Goal: Find specific page/section: Locate a particular part of the current website

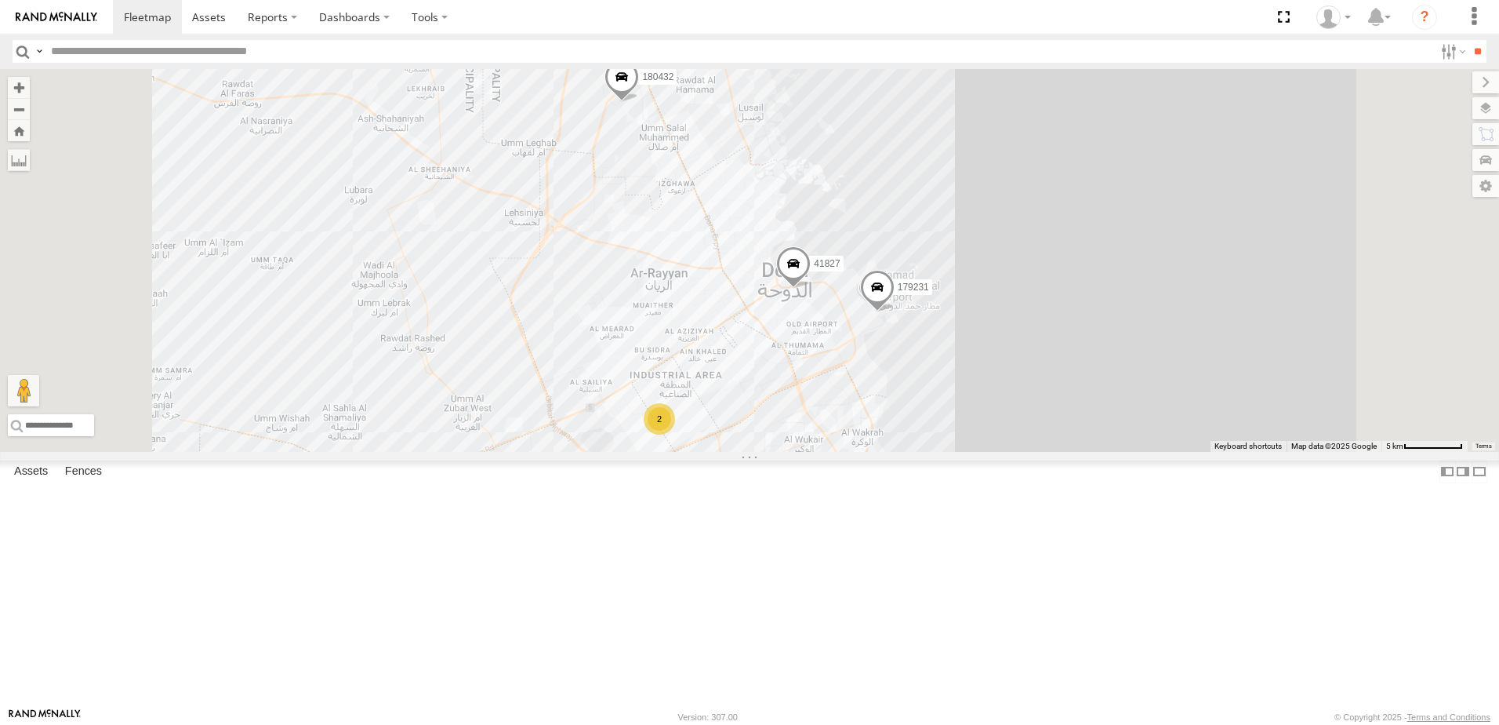
click at [0, 0] on span at bounding box center [0, 0] width 0 height 0
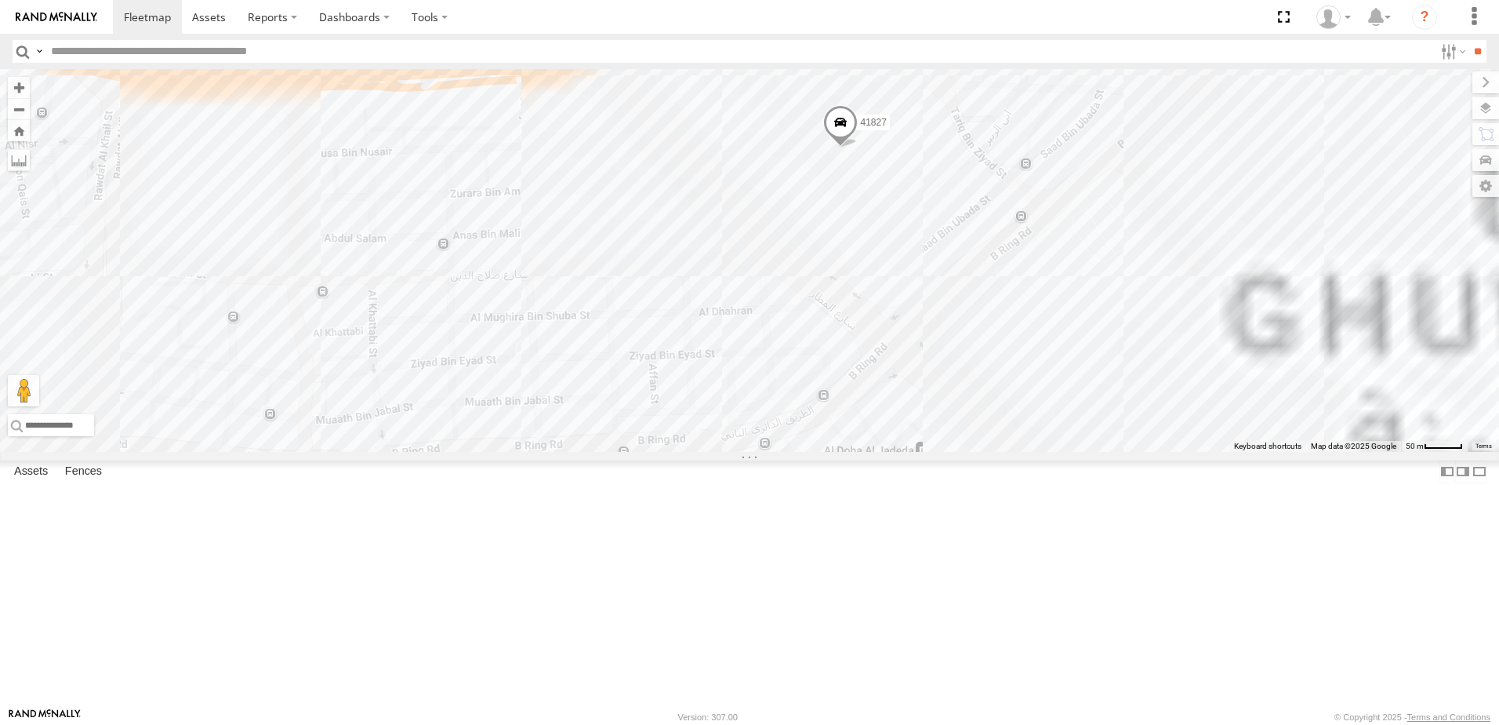
drag, startPoint x: 1067, startPoint y: 293, endPoint x: 954, endPoint y: 456, distance: 198.8
click at [954, 452] on div "41827 179231 180432 333927 155180- [PERSON_NAME]" at bounding box center [749, 260] width 1499 height 383
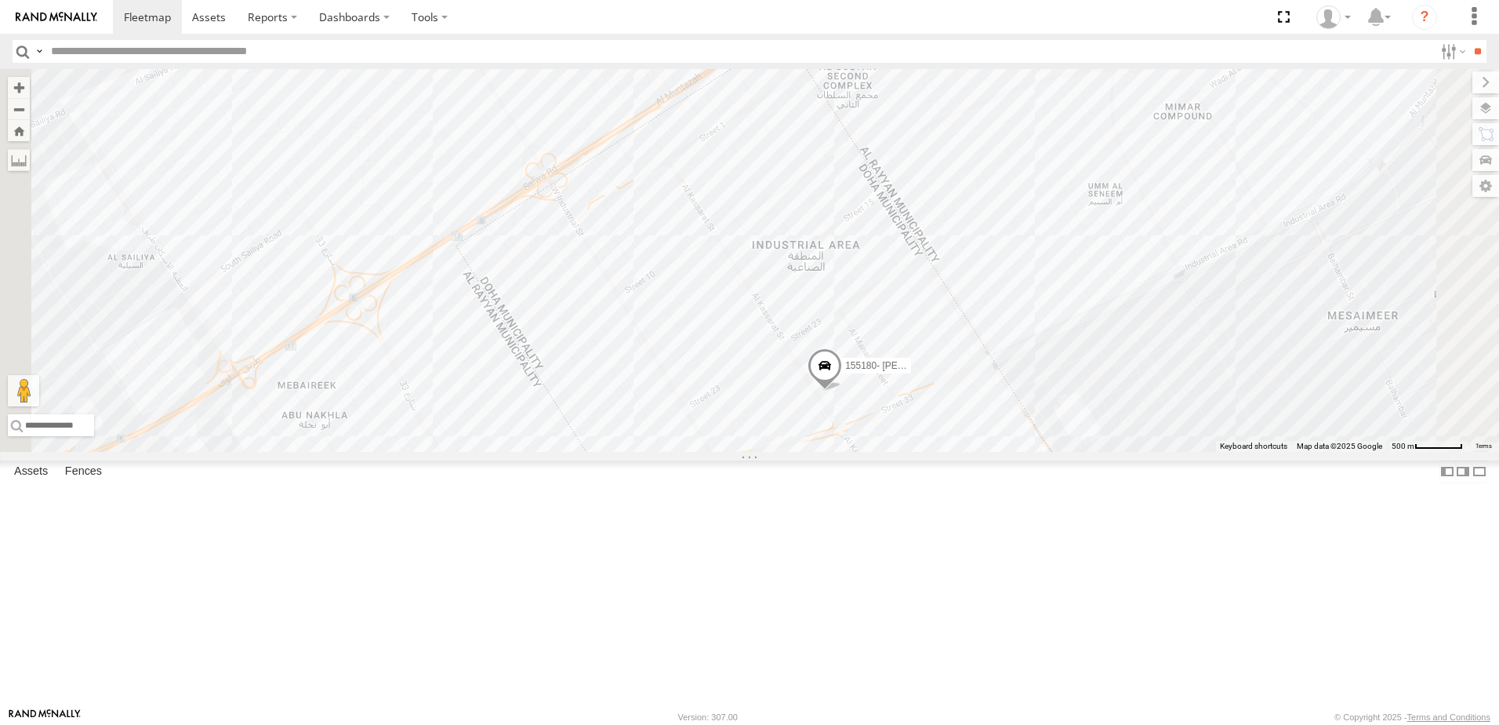
drag, startPoint x: 786, startPoint y: 409, endPoint x: 821, endPoint y: 264, distance: 148.5
click at [821, 264] on div "41827 179231 180432 333927 155180- [PERSON_NAME]" at bounding box center [749, 260] width 1499 height 383
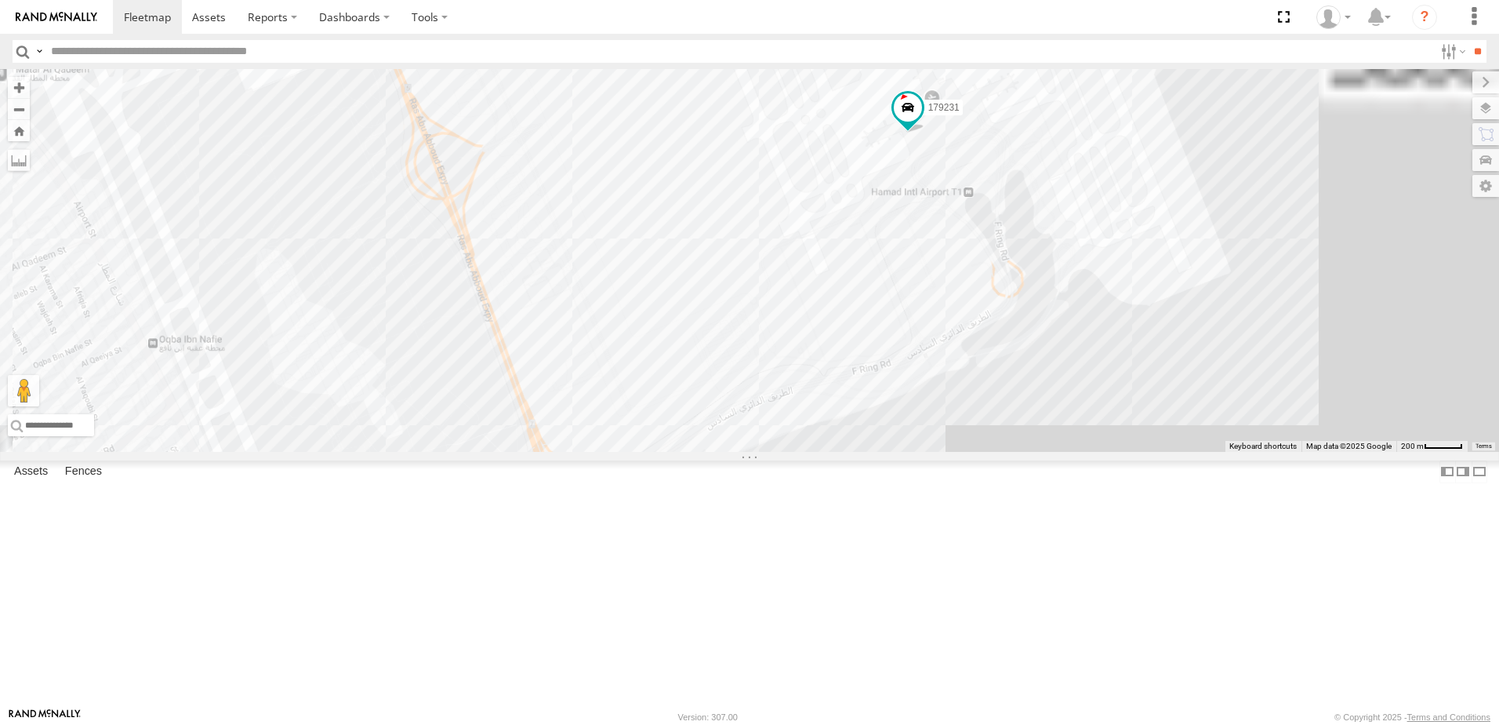
drag, startPoint x: 1219, startPoint y: 223, endPoint x: 1117, endPoint y: 312, distance: 135.6
click at [1117, 312] on div "41827 179231 180432" at bounding box center [749, 260] width 1499 height 383
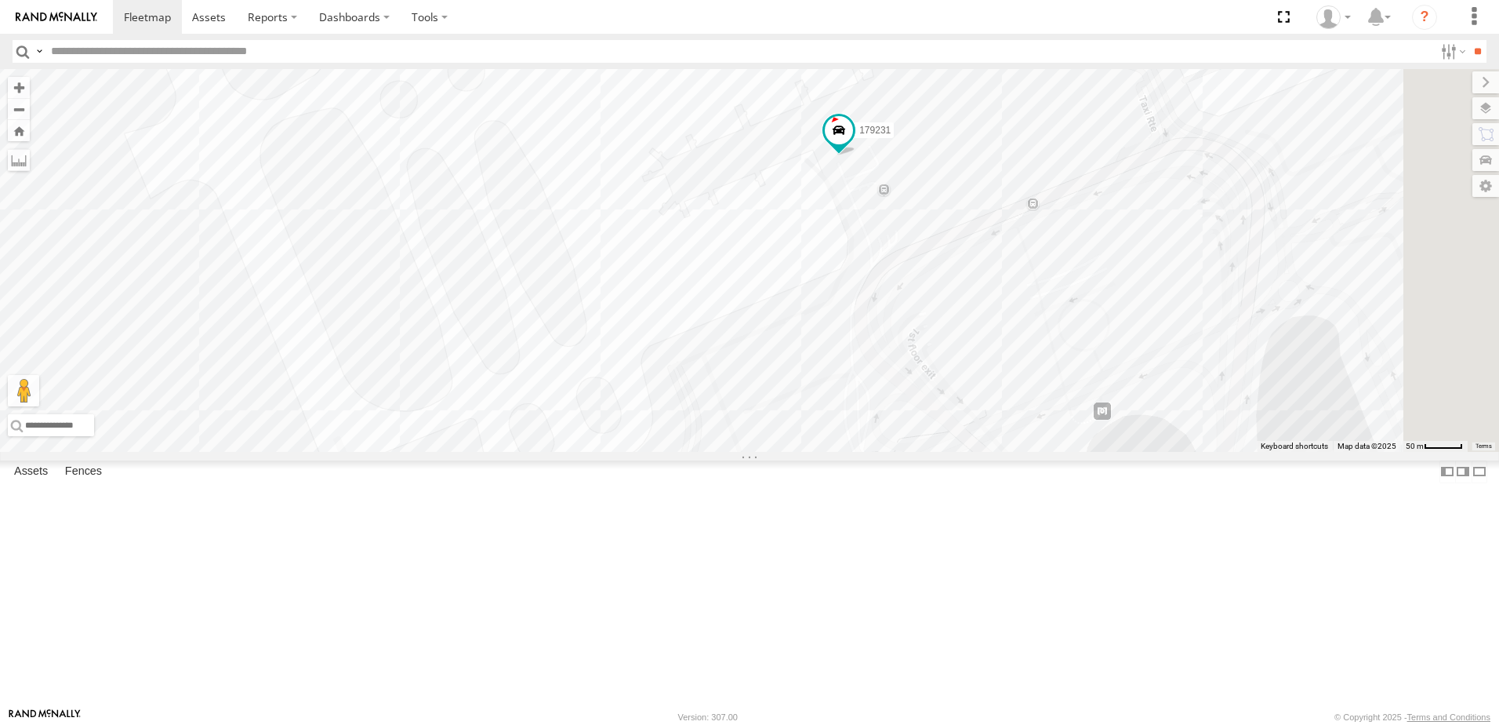
drag, startPoint x: 1091, startPoint y: 241, endPoint x: 1026, endPoint y: 365, distance: 140.6
click at [1026, 365] on div "41827 179231 180432" at bounding box center [749, 260] width 1499 height 383
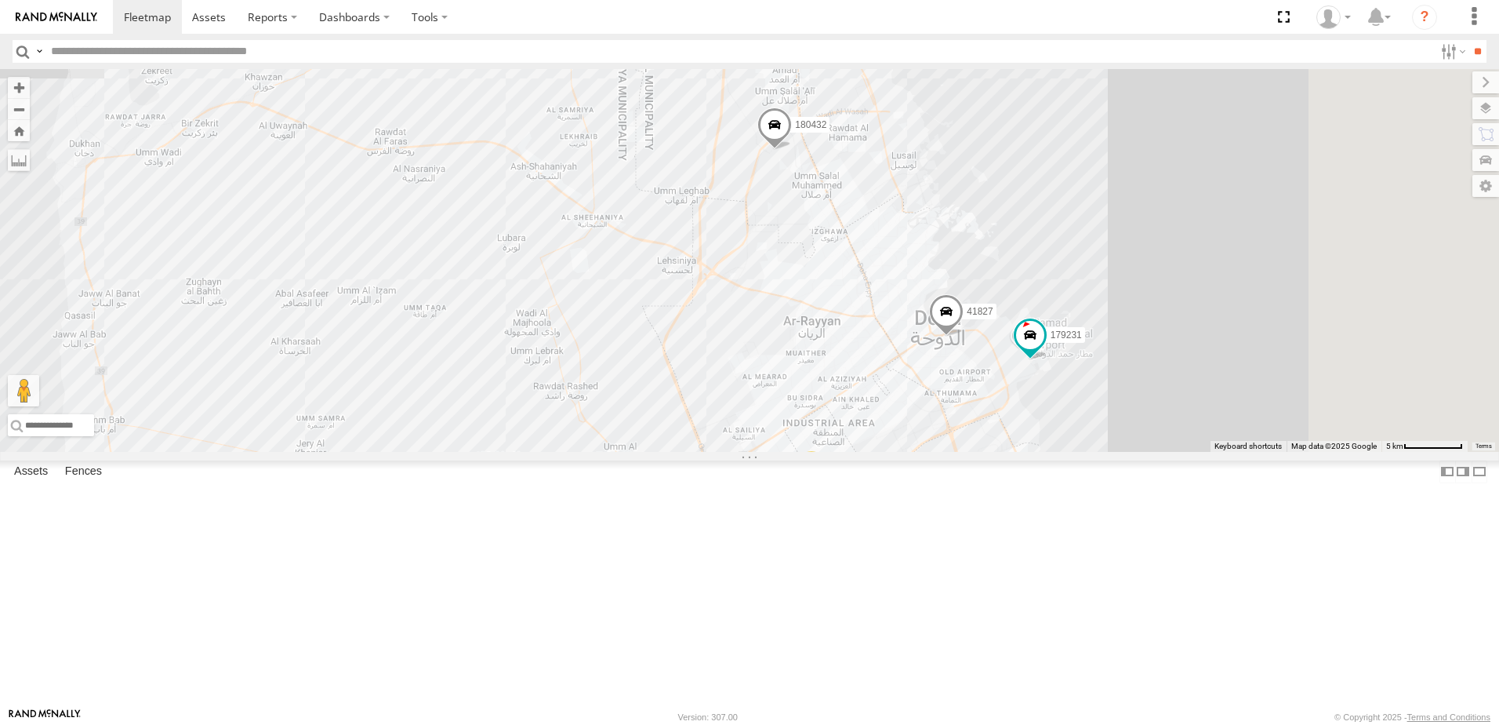
drag, startPoint x: 967, startPoint y: 523, endPoint x: 795, endPoint y: 411, distance: 205.1
click at [795, 411] on div "41827 179231 180432 2" at bounding box center [749, 260] width 1499 height 383
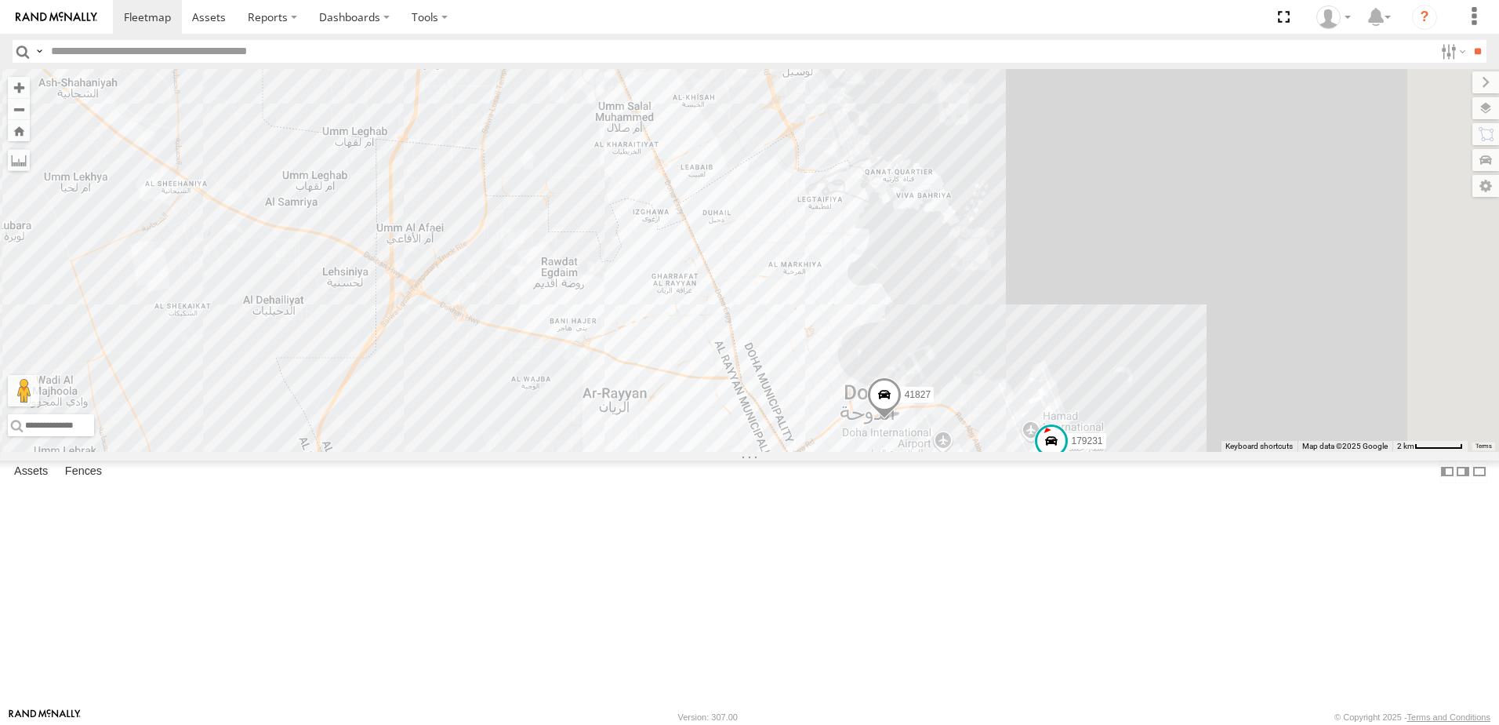
drag, startPoint x: 870, startPoint y: 405, endPoint x: 678, endPoint y: 531, distance: 229.9
click at [678, 452] on div "41827 179231 180432 333927 155180- [PERSON_NAME]" at bounding box center [749, 260] width 1499 height 383
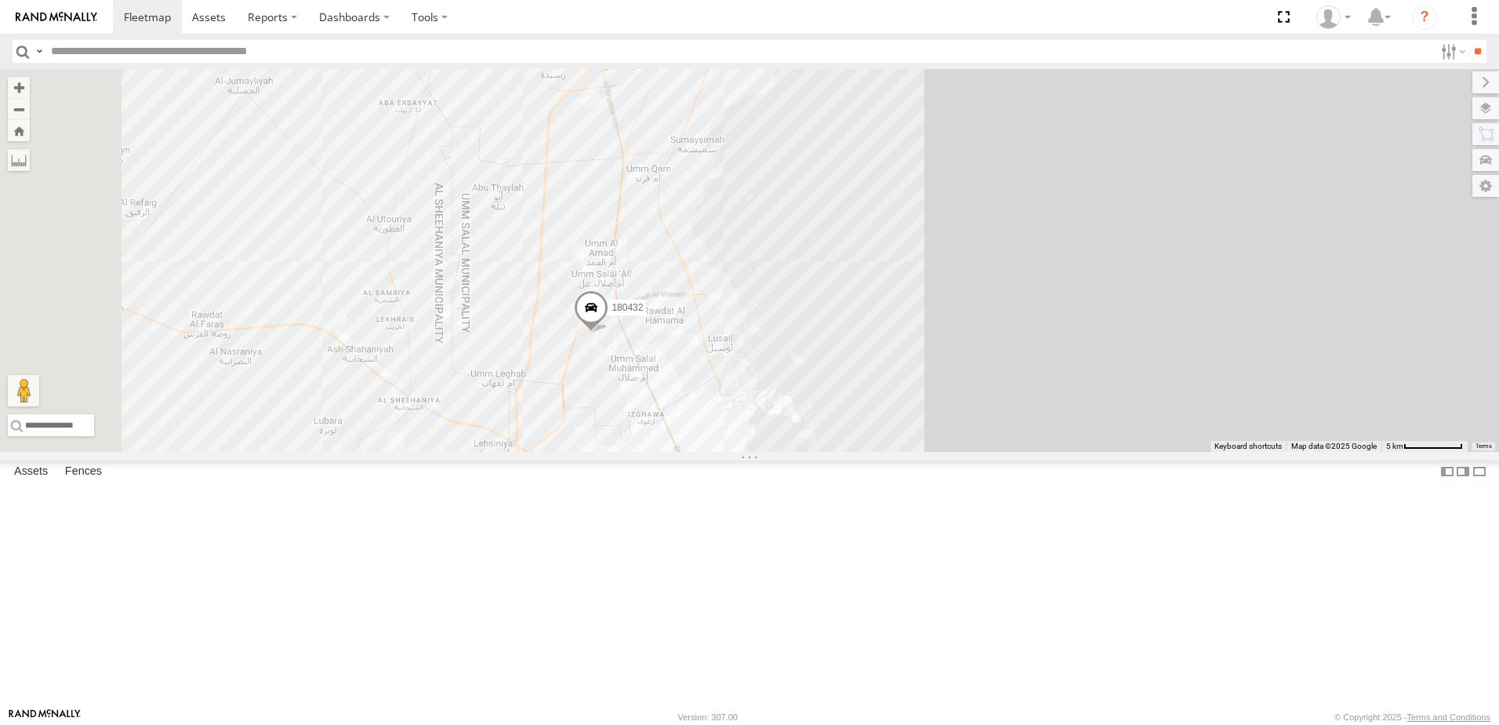
drag, startPoint x: 870, startPoint y: 303, endPoint x: 901, endPoint y: 463, distance: 163.8
click at [901, 452] on div "41827 179231 180432 2" at bounding box center [749, 260] width 1499 height 383
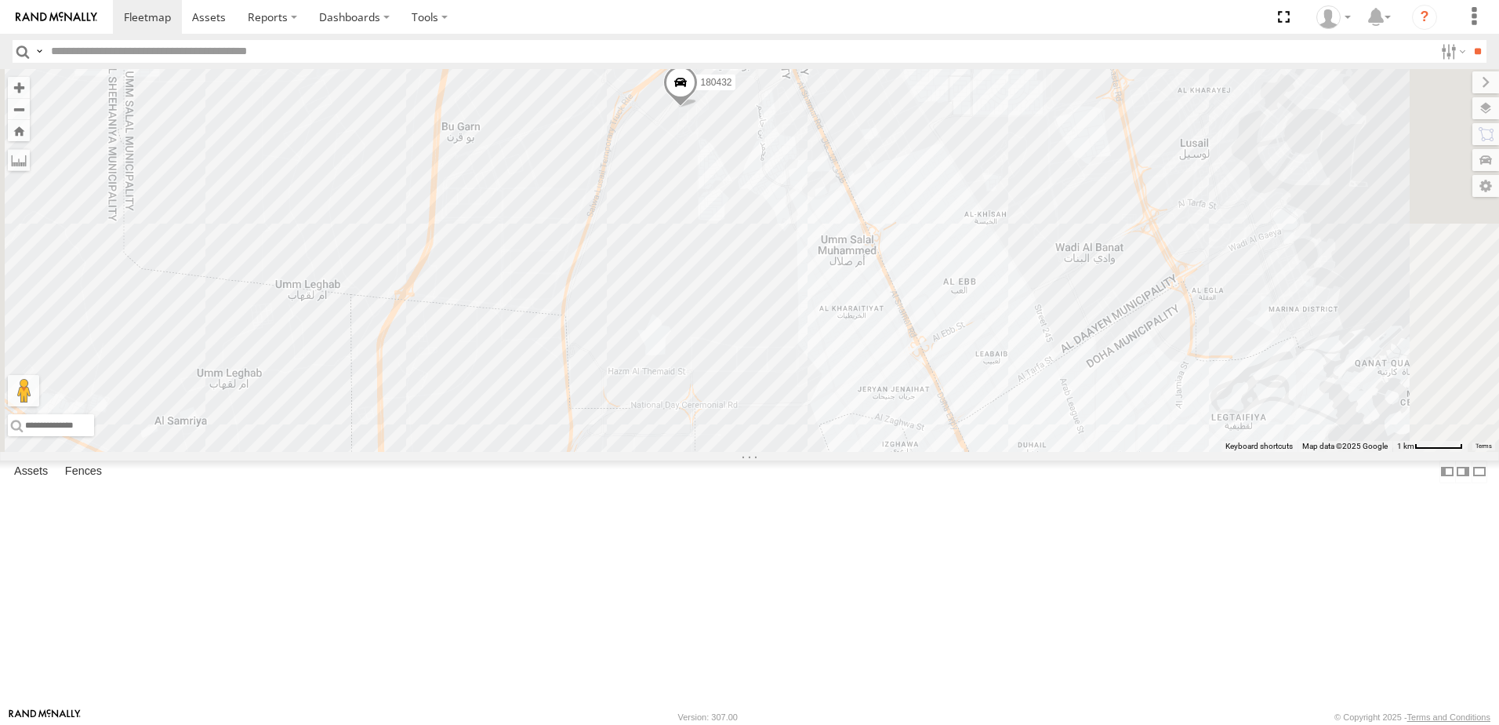
click at [0, 0] on span at bounding box center [0, 0] width 0 height 0
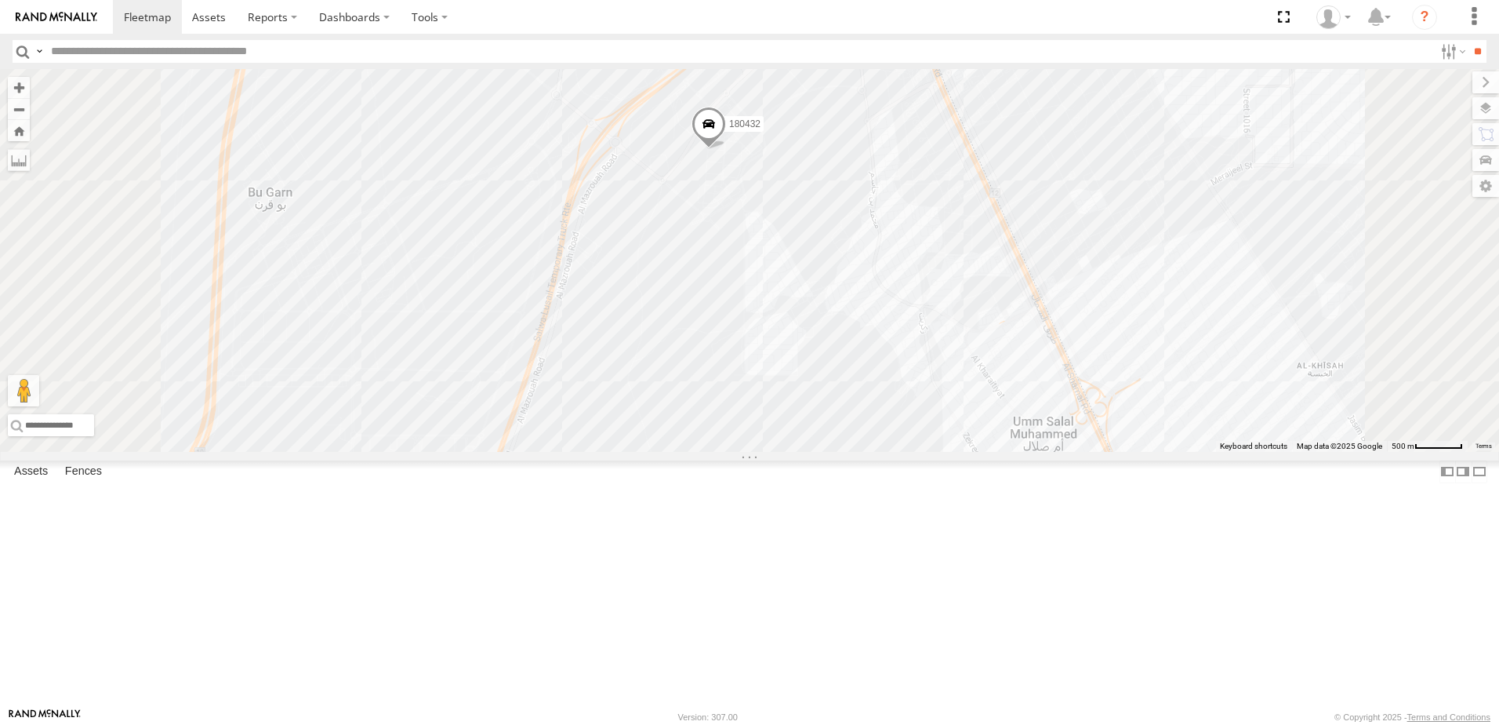
drag, startPoint x: 867, startPoint y: 273, endPoint x: 842, endPoint y: 380, distance: 110.3
click at [842, 380] on div "180432" at bounding box center [749, 260] width 1499 height 383
